Goal: Transaction & Acquisition: Purchase product/service

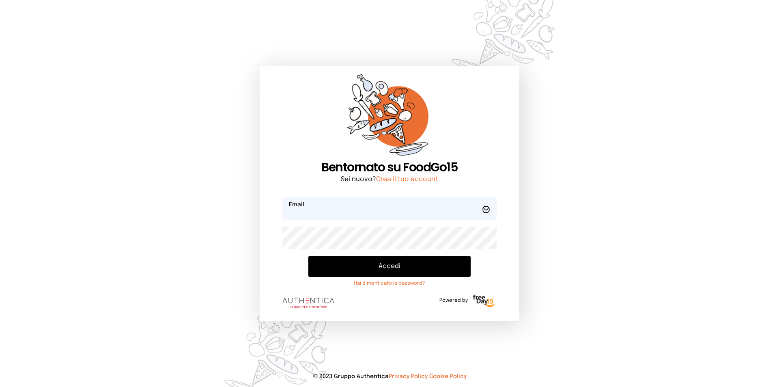
type input "**********"
click at [394, 269] on button "Accedi" at bounding box center [389, 266] width 162 height 21
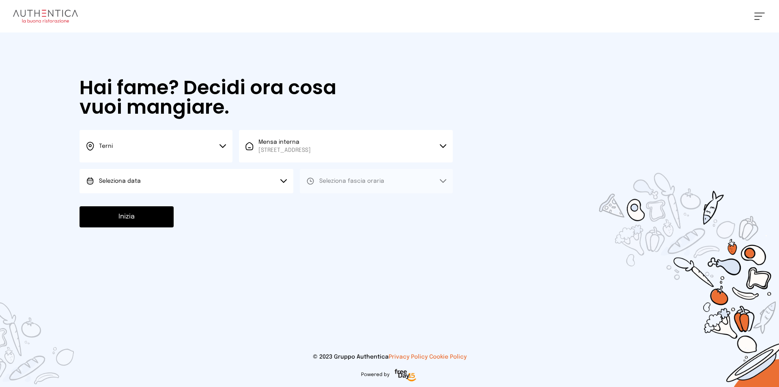
click at [215, 177] on button "Seleziona data" at bounding box center [187, 181] width 214 height 24
click at [125, 200] on span "[DATE], [DATE]" at bounding box center [119, 204] width 40 height 8
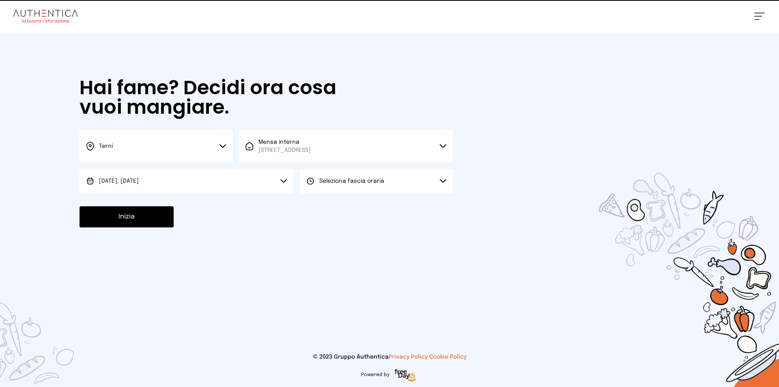
click at [344, 188] on button "Seleziona fascia oraria" at bounding box center [376, 181] width 153 height 24
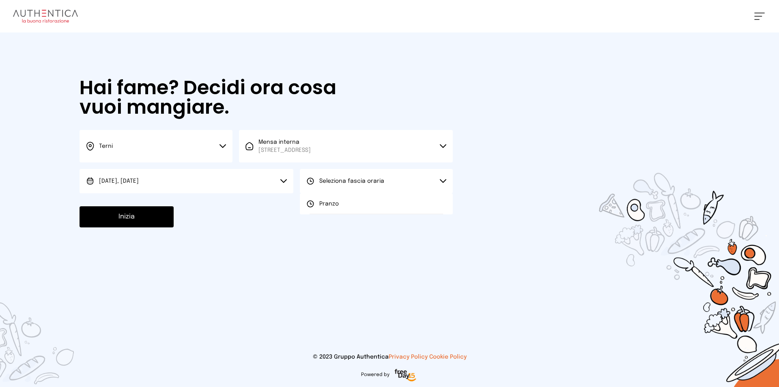
click at [333, 203] on span "Pranzo" at bounding box center [328, 204] width 19 height 8
click at [156, 215] on button "Inizia" at bounding box center [127, 216] width 94 height 21
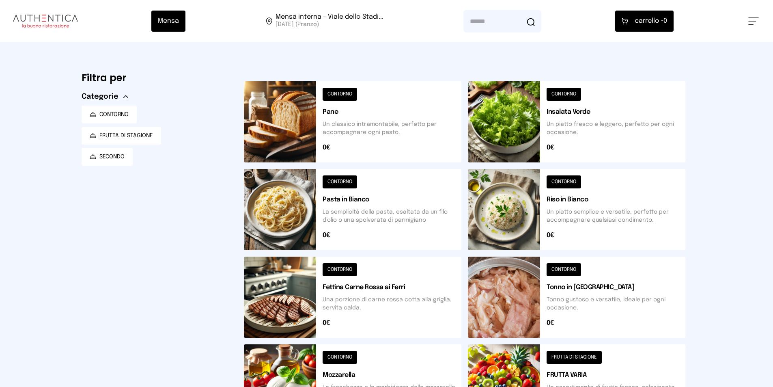
scroll to position [244, 0]
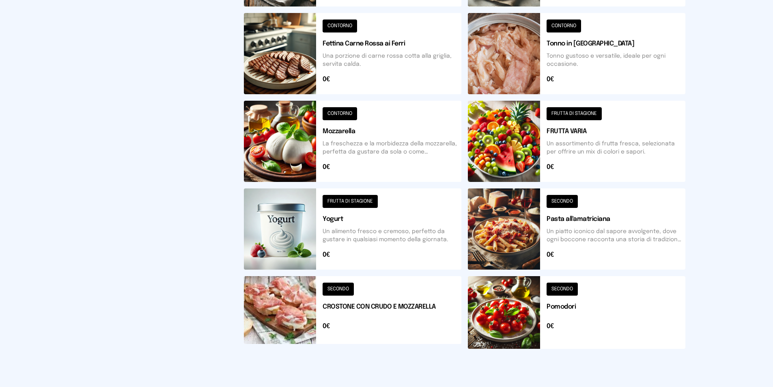
click at [494, 231] on button at bounding box center [577, 228] width 218 height 81
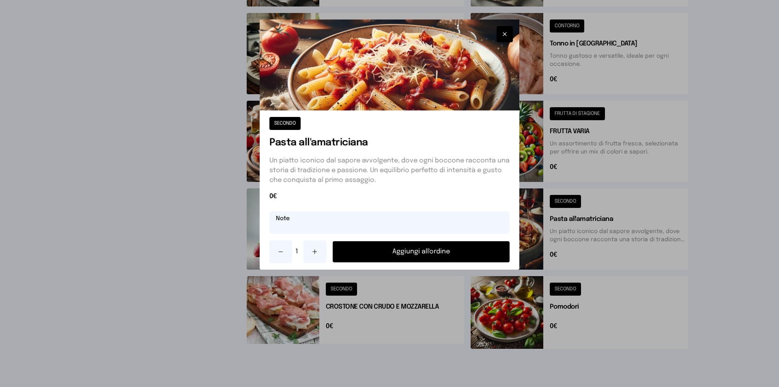
click at [349, 222] on input "text" at bounding box center [389, 222] width 240 height 23
type input "**********"
click at [430, 254] on button "Aggiungi all'ordine" at bounding box center [421, 251] width 177 height 21
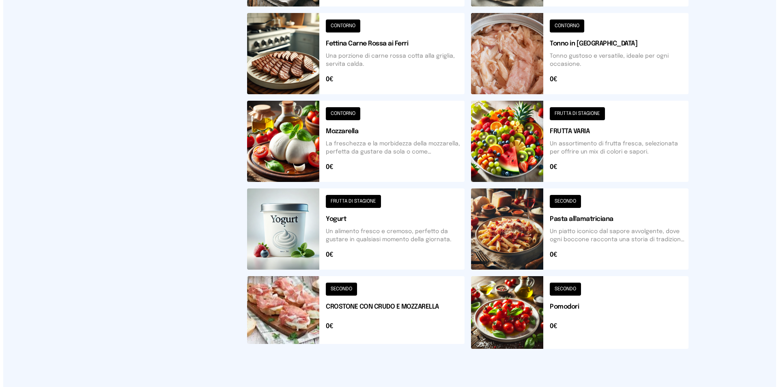
scroll to position [0, 0]
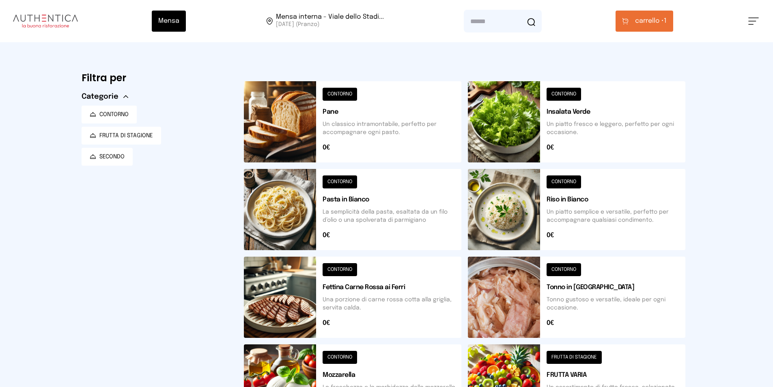
click at [637, 21] on span "carrello •" at bounding box center [649, 21] width 29 height 10
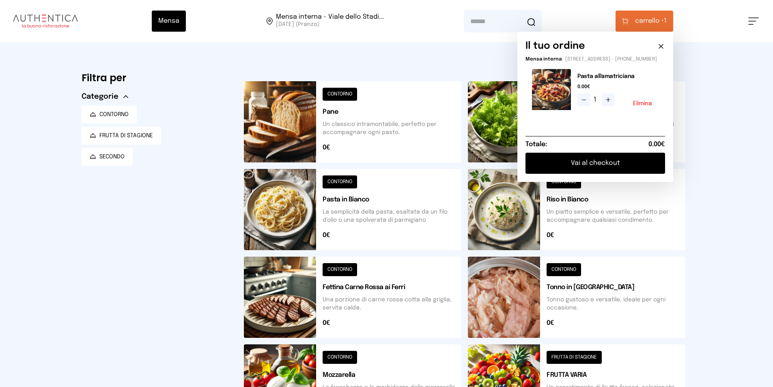
click at [603, 172] on button "Vai al checkout" at bounding box center [596, 163] width 140 height 21
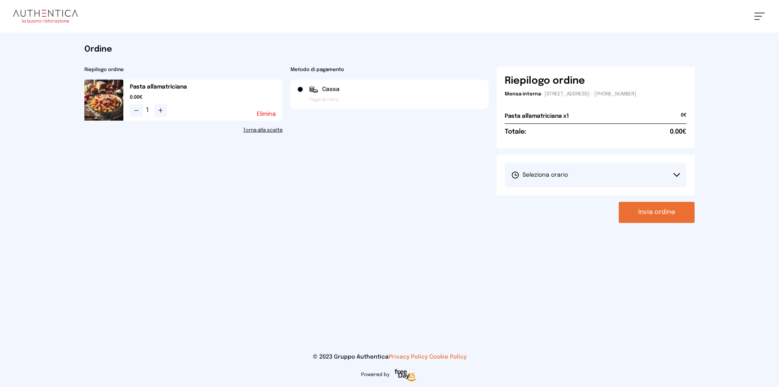
click at [598, 180] on button "Seleziona orario" at bounding box center [596, 175] width 182 height 24
click at [556, 200] on span "1° Turno (13:00 - 15:00)" at bounding box center [541, 198] width 61 height 8
click at [647, 209] on button "Invia ordine" at bounding box center [657, 212] width 76 height 21
